Goal: Task Accomplishment & Management: Complete application form

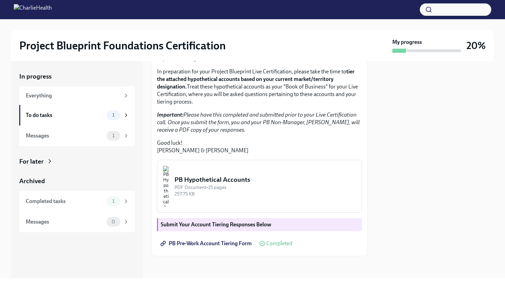
scroll to position [129, 0]
click at [169, 184] on img "button" at bounding box center [166, 186] width 6 height 41
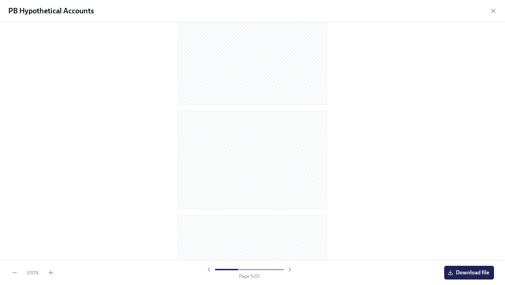
scroll to position [0, 0]
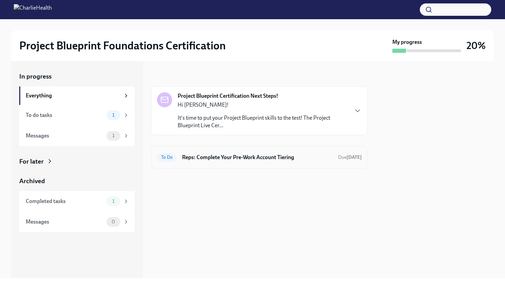
click at [233, 164] on div "To Do Reps: Complete Your Pre-Work Account Tiering Due today" at bounding box center [259, 157] width 216 height 23
click at [200, 155] on h6 "Reps: Complete Your Pre-Work Account Tiering" at bounding box center [257, 158] width 150 height 8
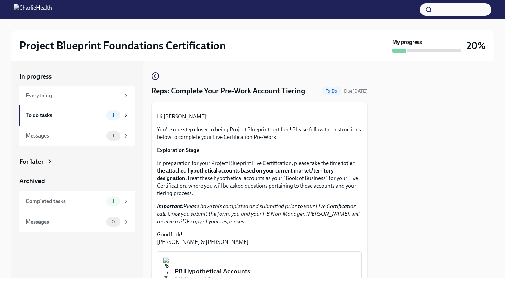
scroll to position [142, 0]
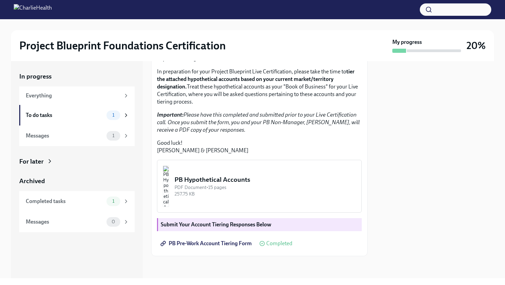
click at [196, 246] on span "PB Pre-Work Account Tiering Form" at bounding box center [207, 243] width 90 height 7
click at [169, 183] on img "button" at bounding box center [166, 186] width 6 height 41
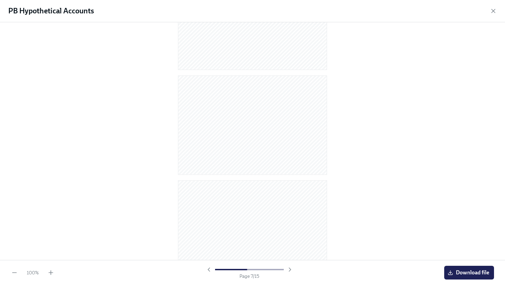
scroll to position [588, 0]
